Goal: Information Seeking & Learning: Learn about a topic

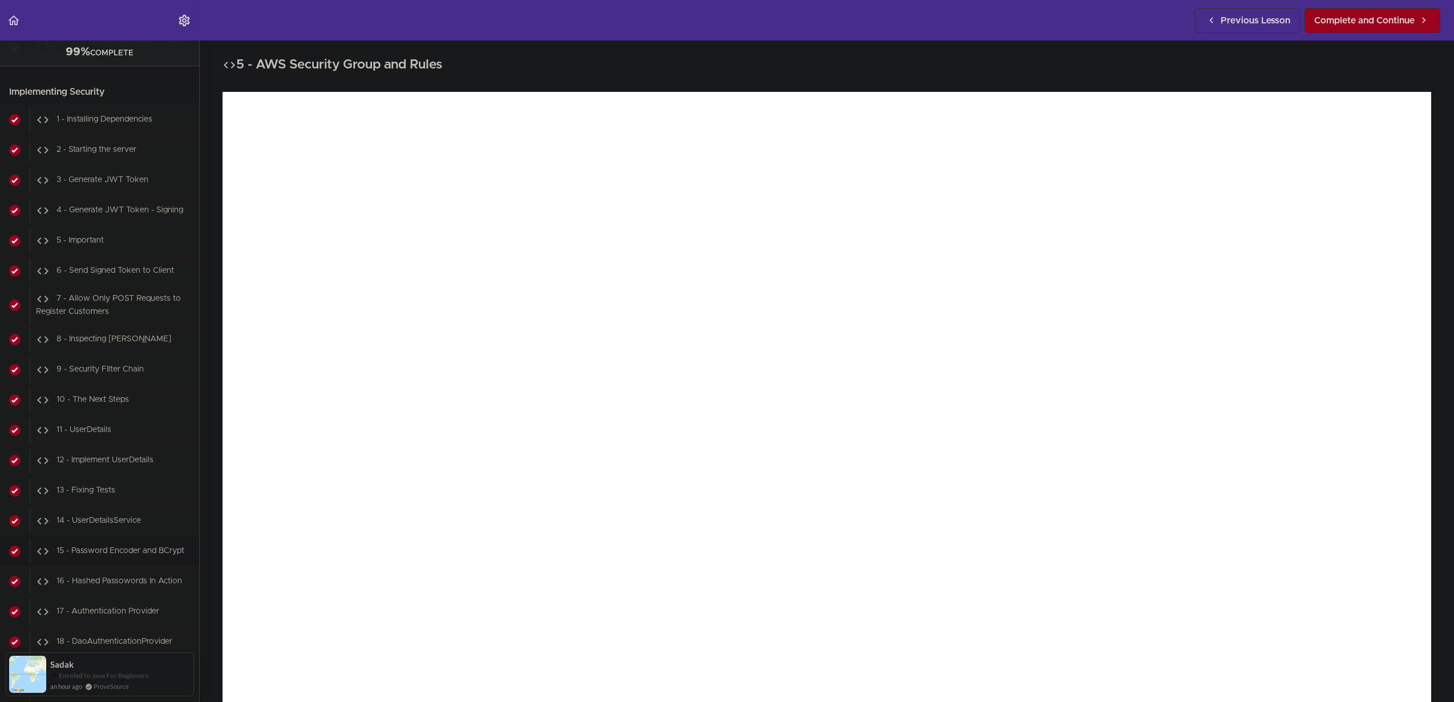
scroll to position [16144, 0]
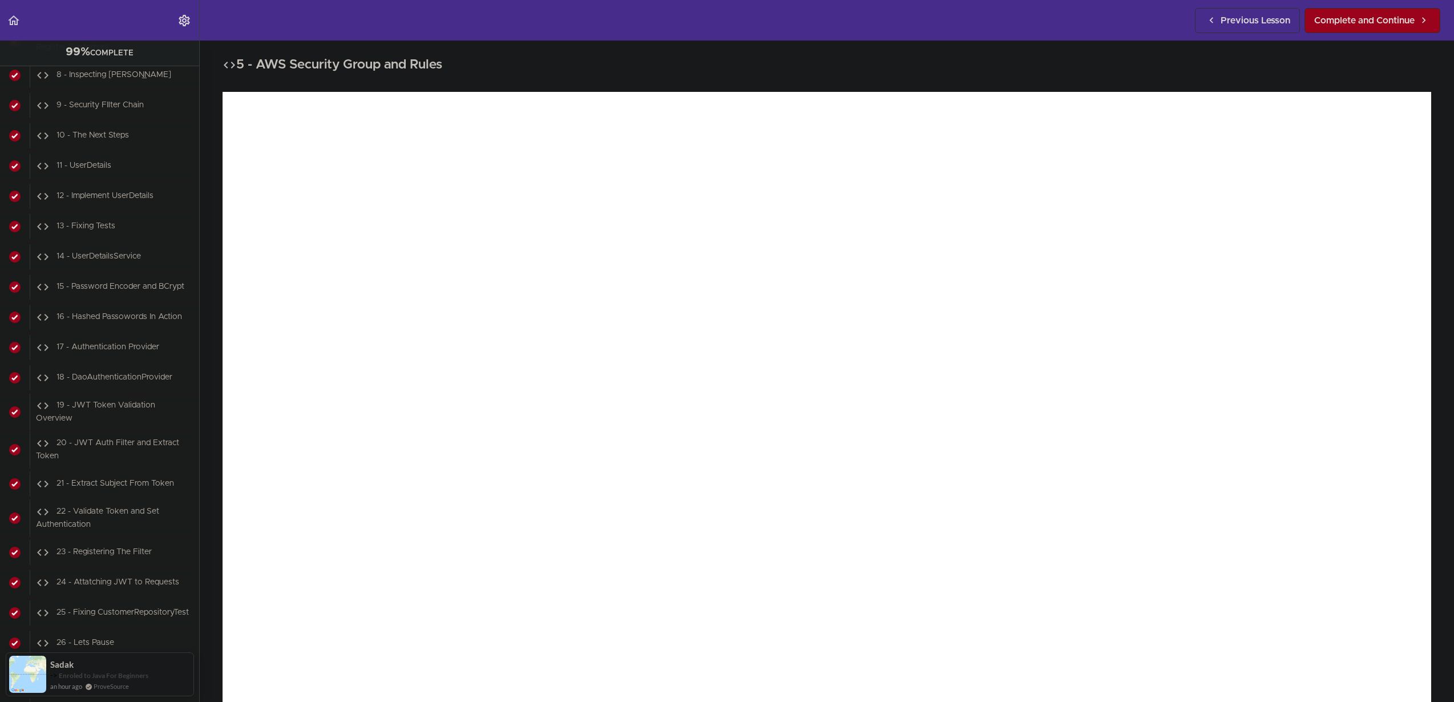
click at [209, 272] on div "5 - AWS Security Group and Rules Complete and Continue 1 - Follow us on LinkedI…" at bounding box center [827, 371] width 1254 height 661
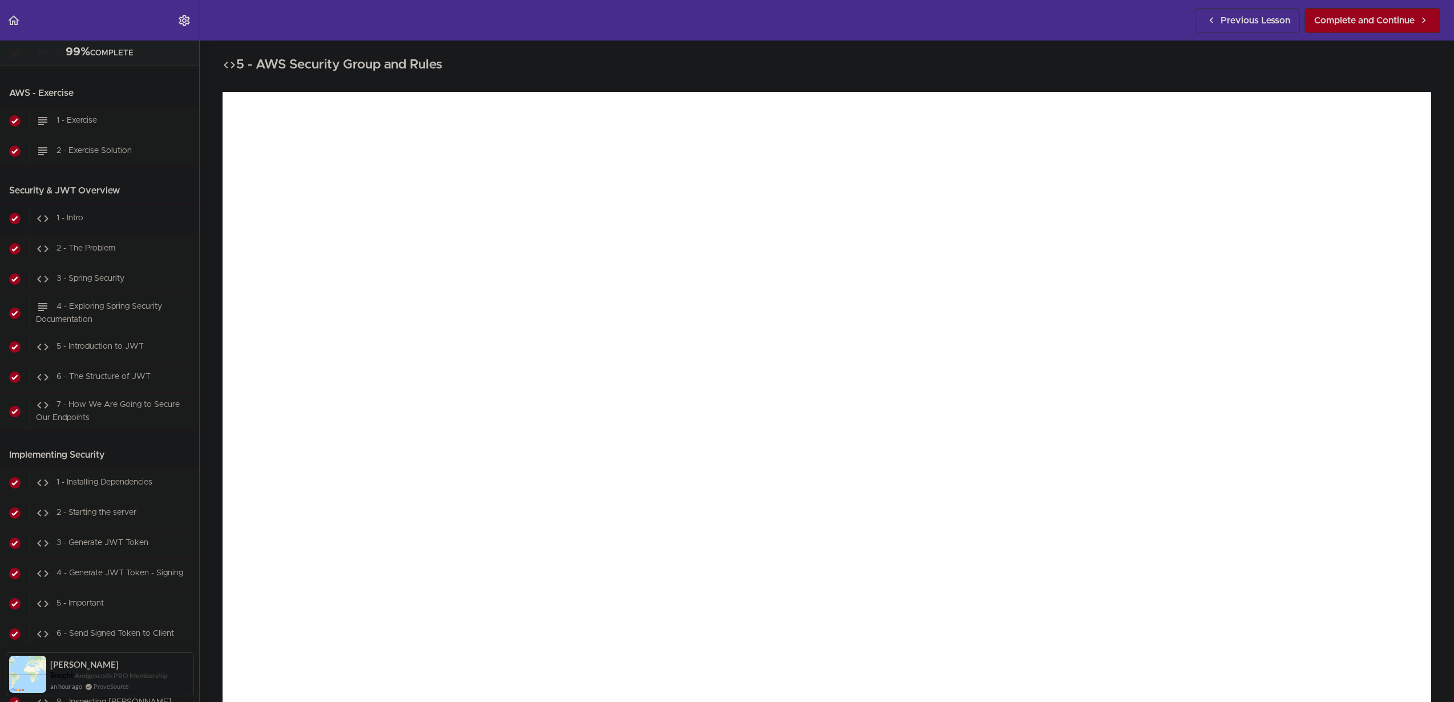
scroll to position [15515, 0]
click at [75, 224] on span "1 - Intro" at bounding box center [69, 220] width 27 height 8
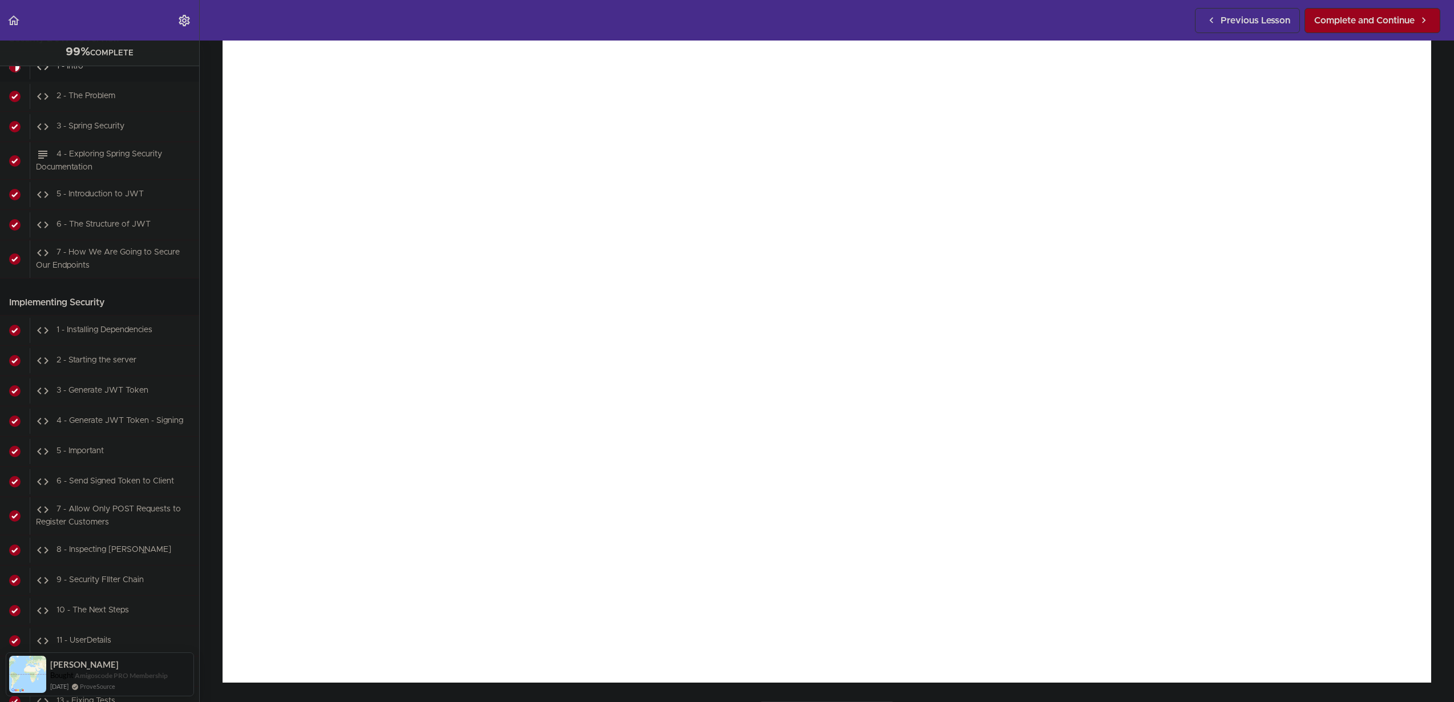
scroll to position [74, 0]
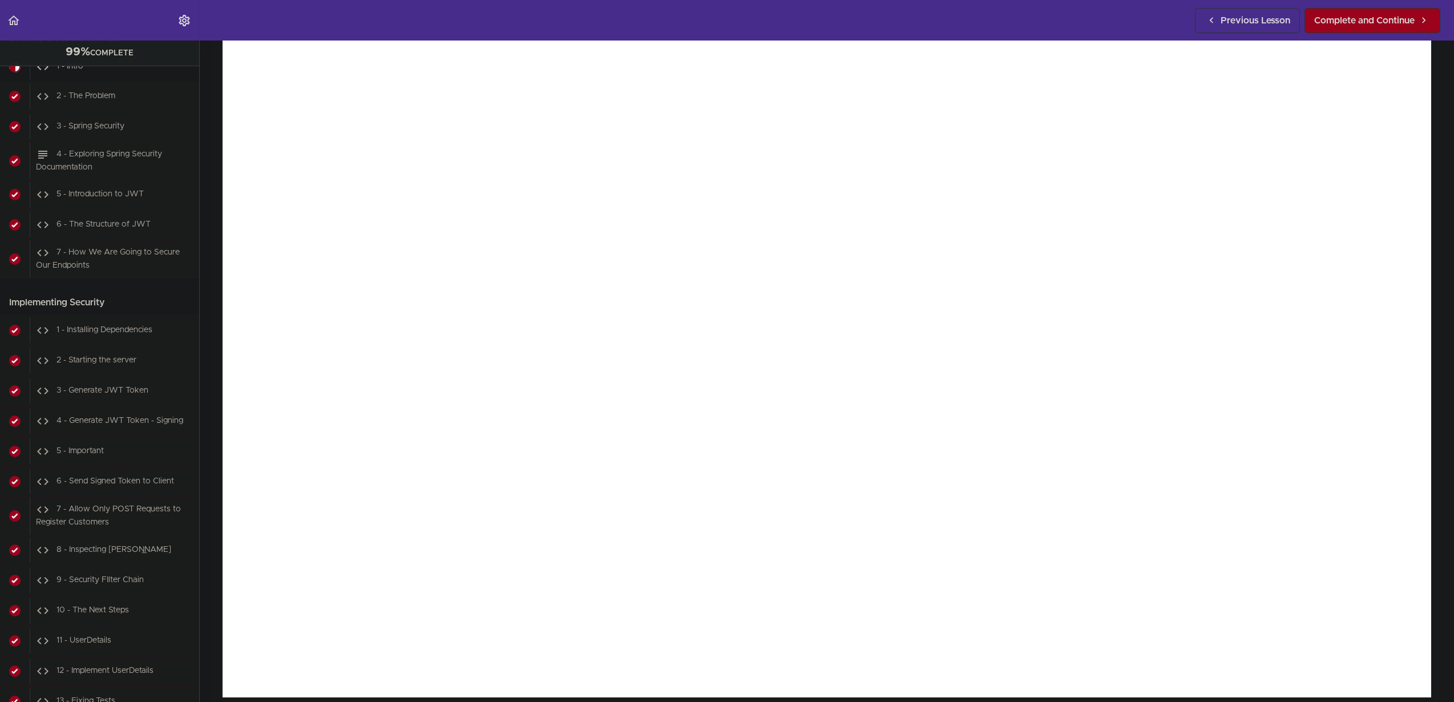
click at [209, 301] on div "1 - Intro Complete and Continue 1 - Follow us on LinkedIn 2 - Subscribe to our …" at bounding box center [827, 296] width 1254 height 661
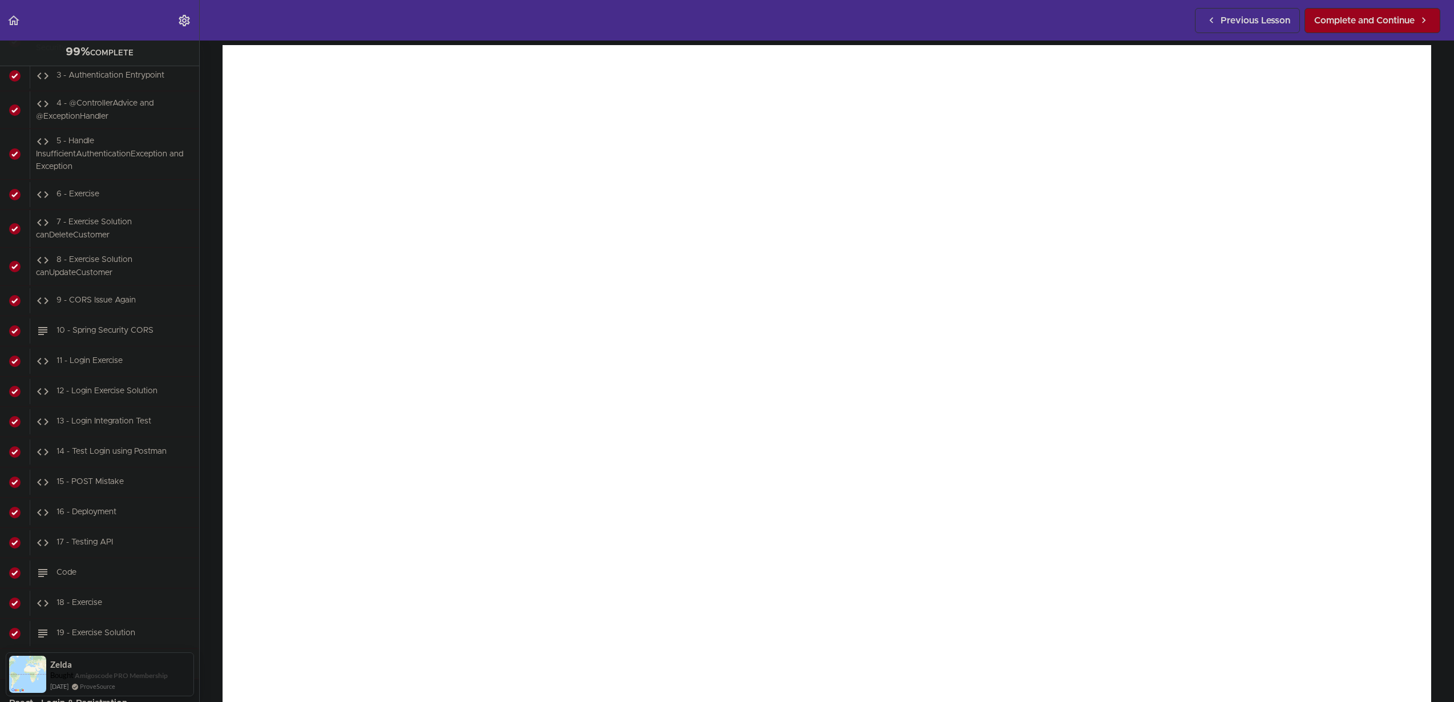
scroll to position [71, 0]
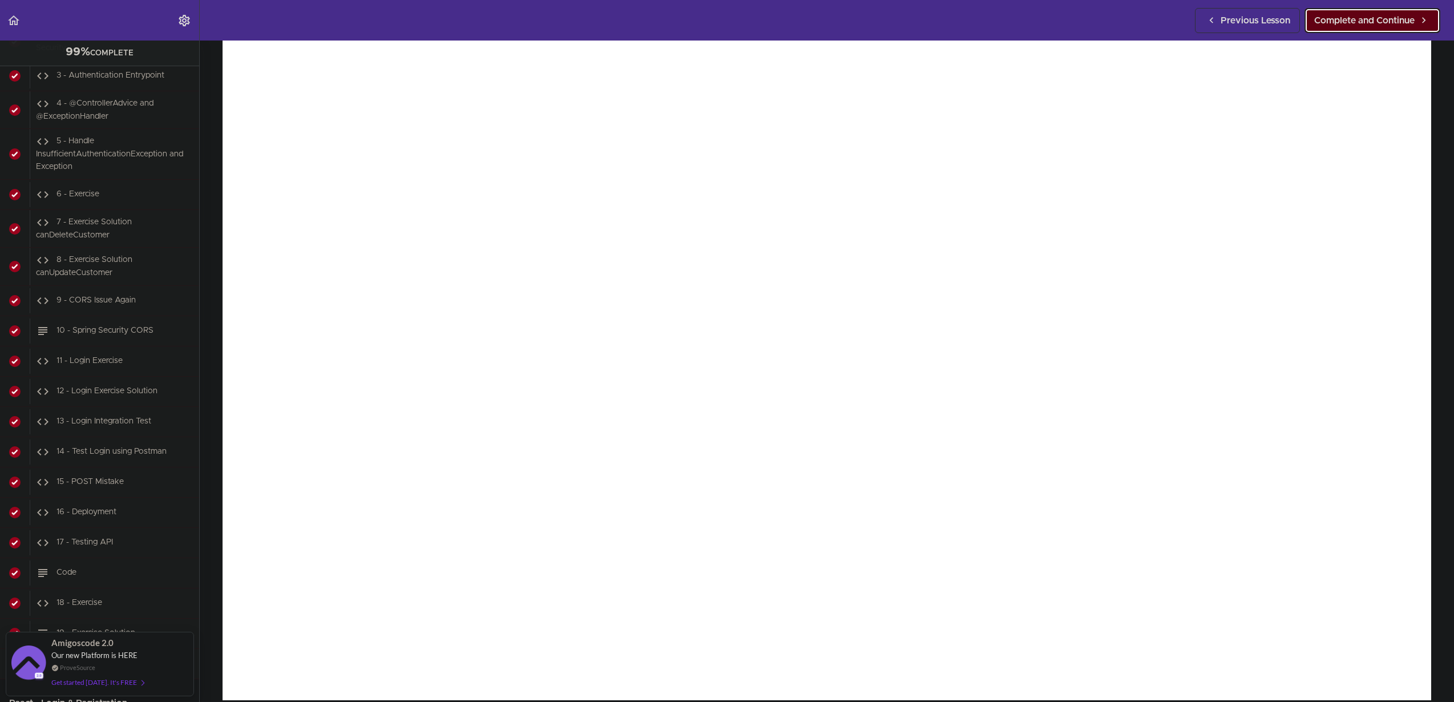
click at [1341, 21] on span "Complete and Continue" at bounding box center [1364, 21] width 100 height 14
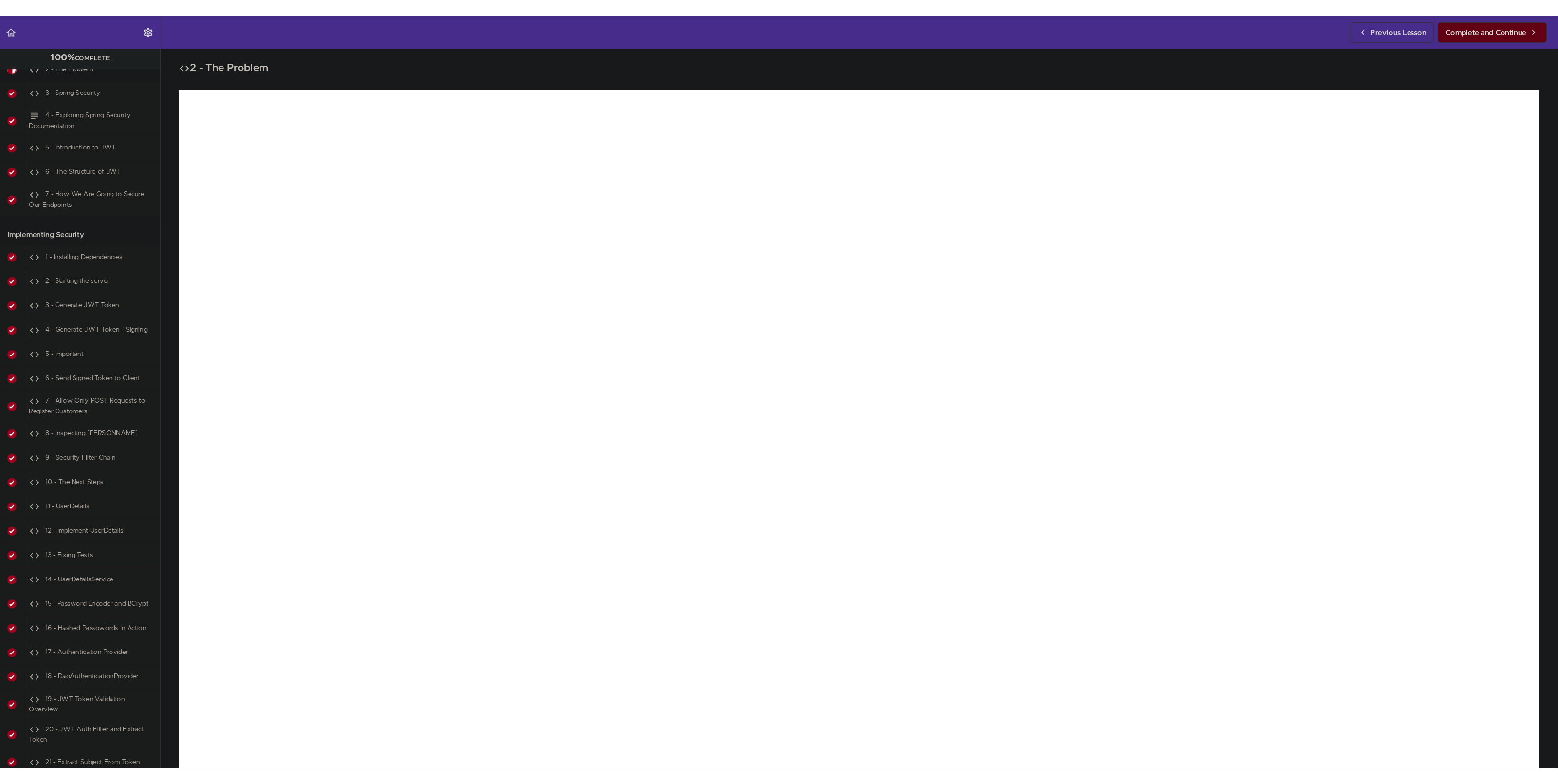
scroll to position [13394, 0]
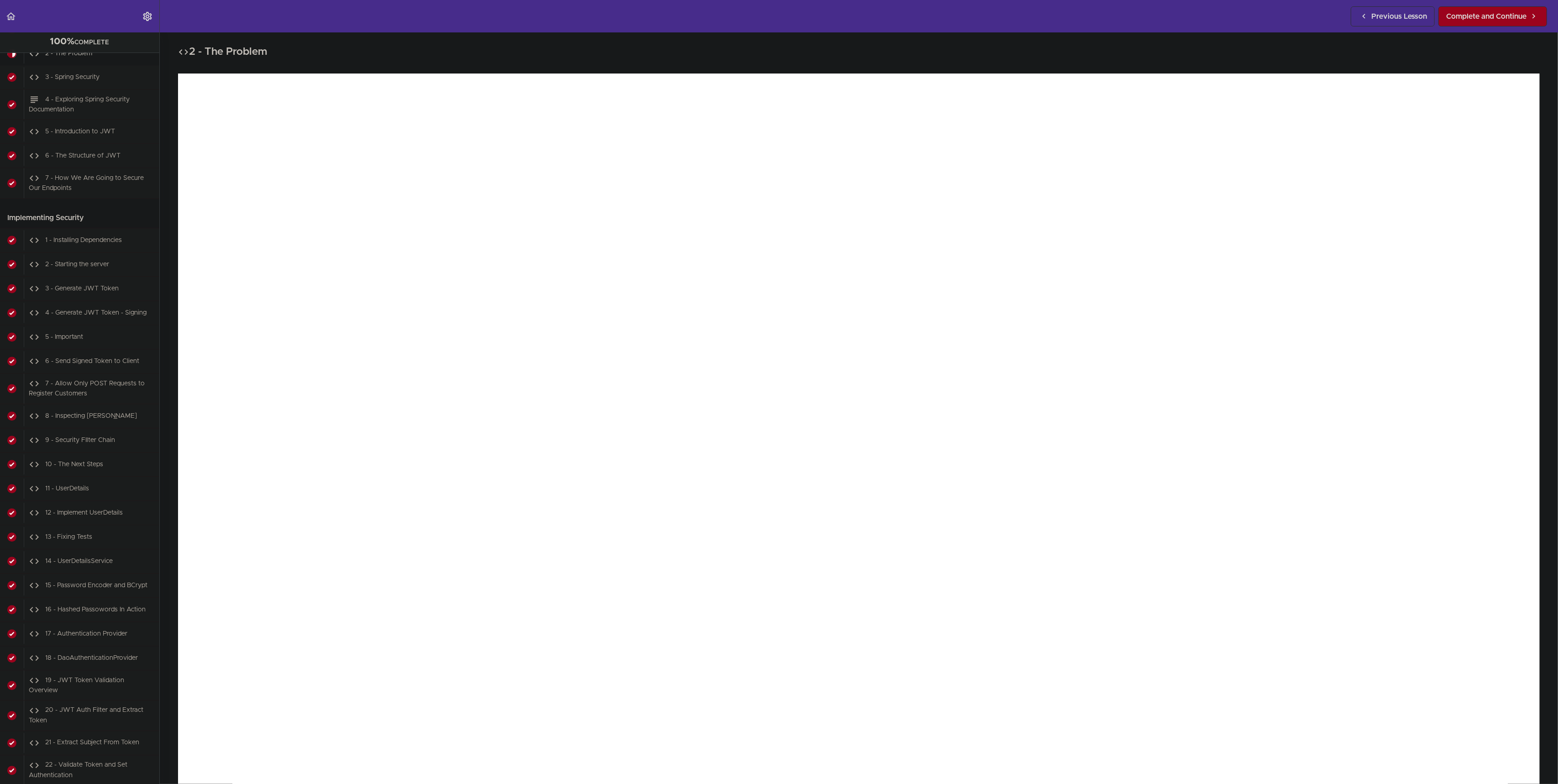
click at [759, 46] on h2 "2 - The Problem" at bounding box center [859, 51] width 1362 height 15
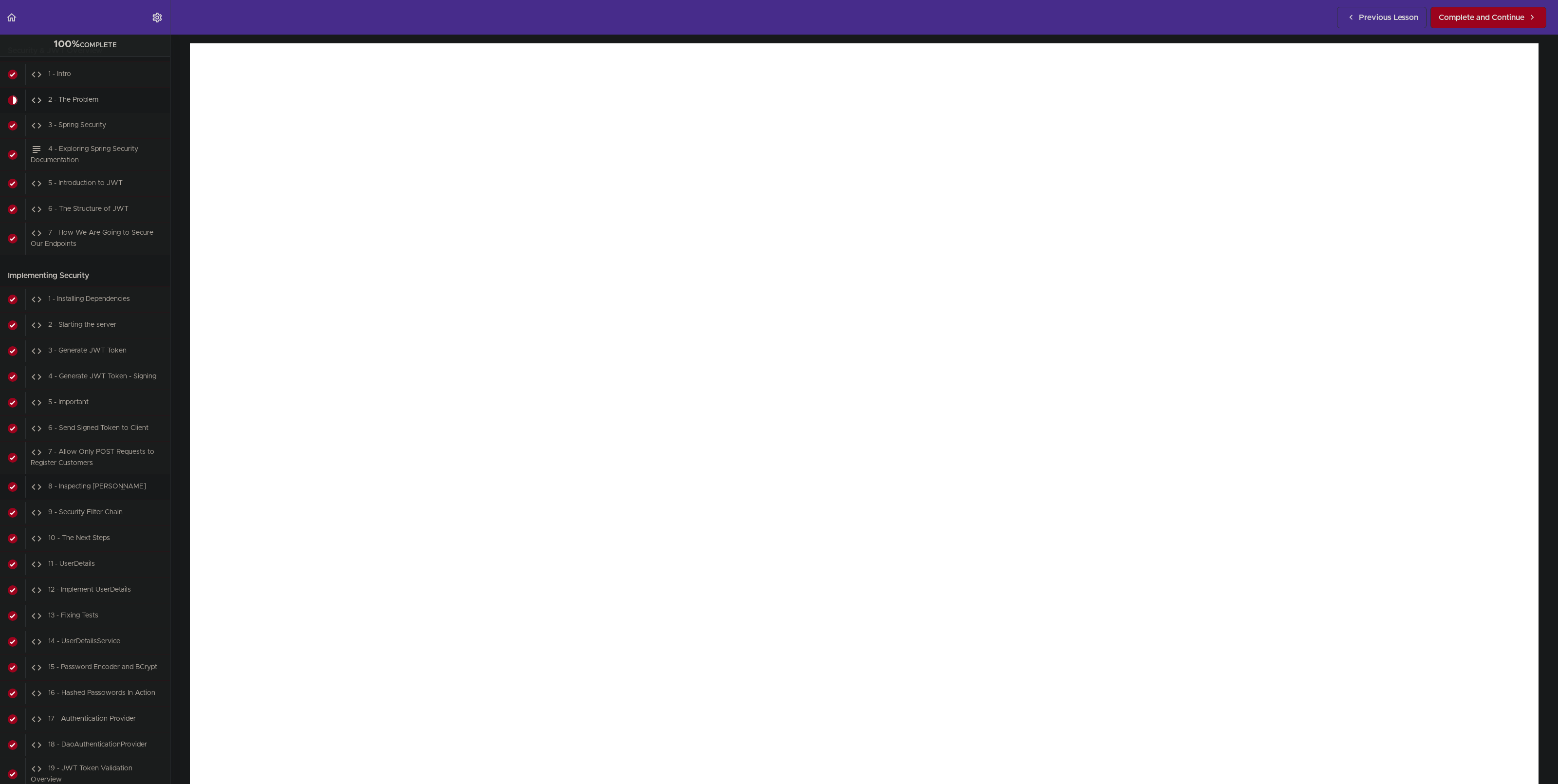
scroll to position [13323, 0]
click at [1240, 16] on span "Complete and Continue" at bounding box center [1481, 18] width 85 height 12
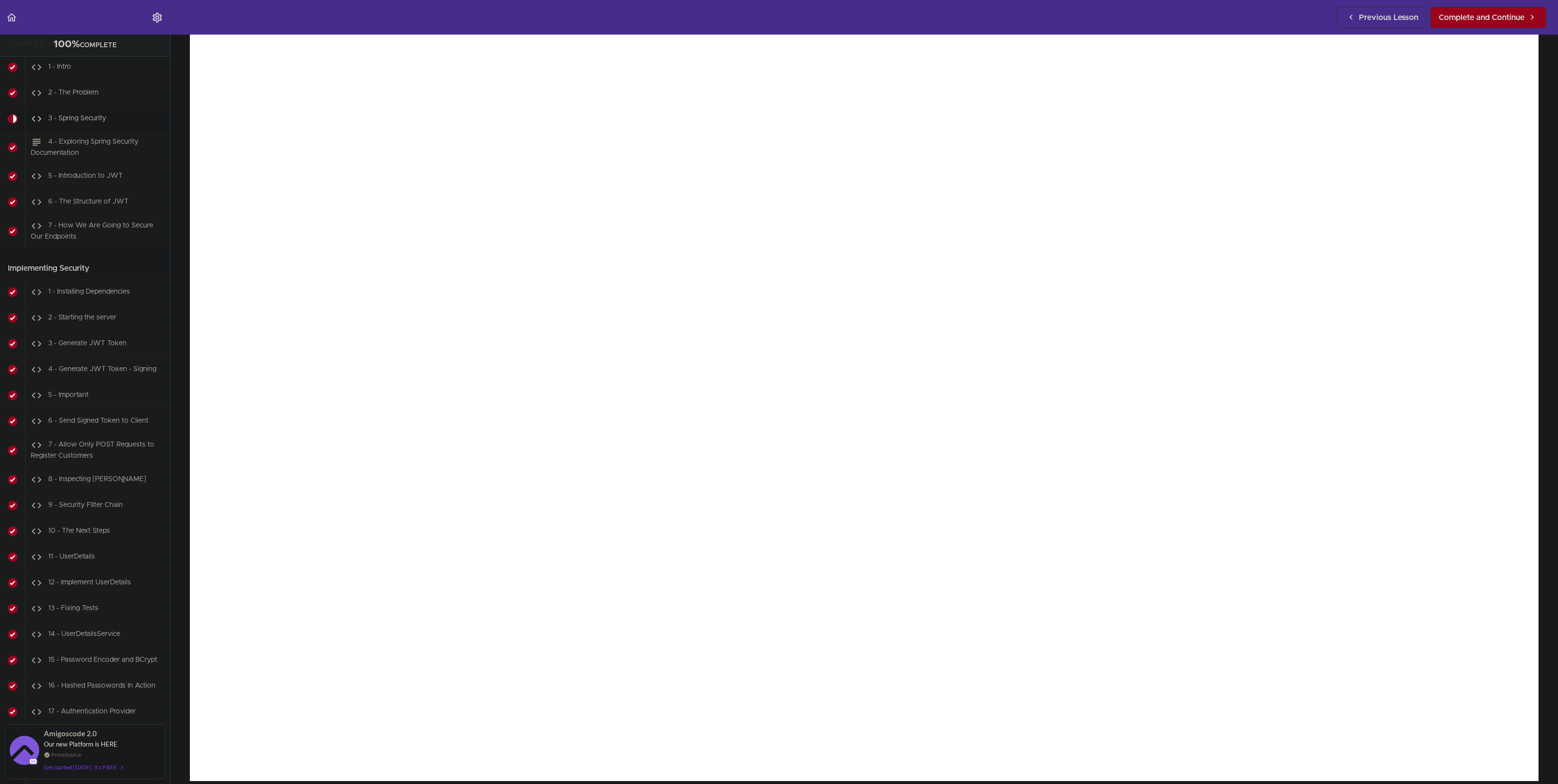
scroll to position [56, 0]
